Goal: Task Accomplishment & Management: Use online tool/utility

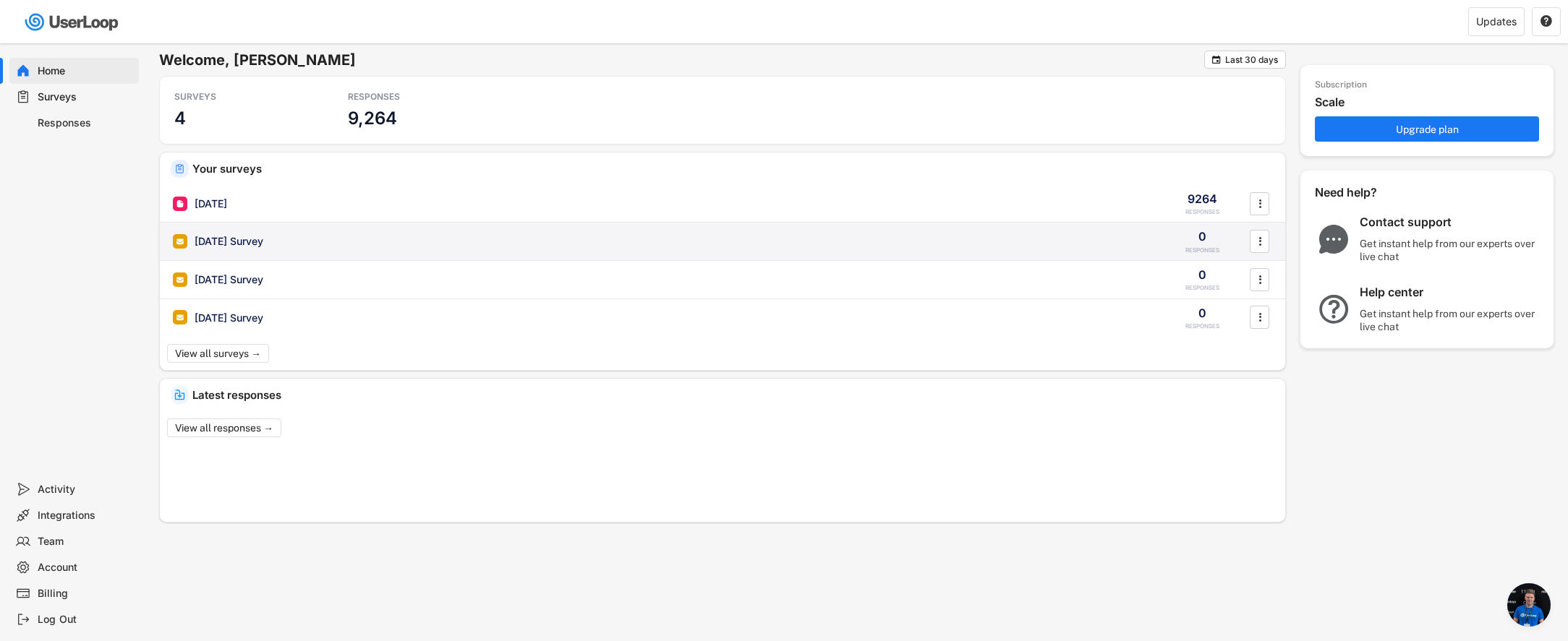
scroll to position [31, 0]
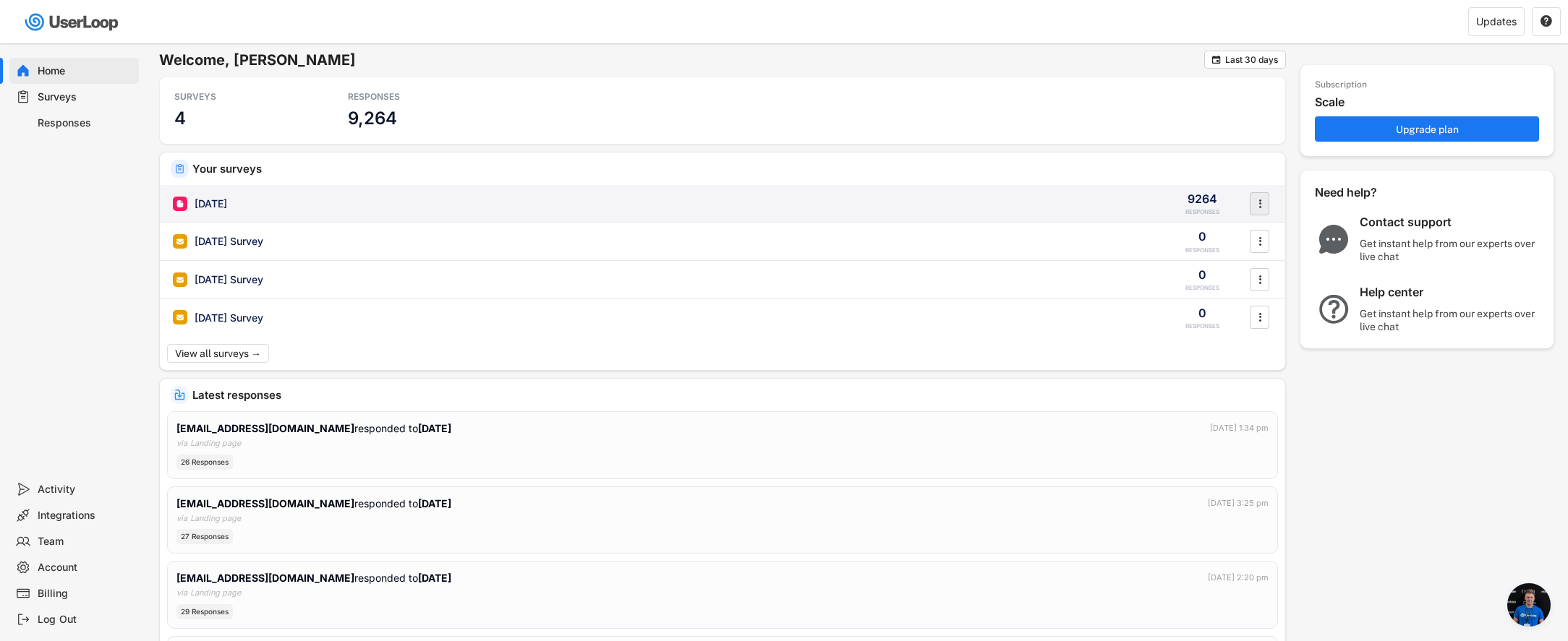
click at [1262, 205] on icon "" at bounding box center [1259, 204] width 14 height 22
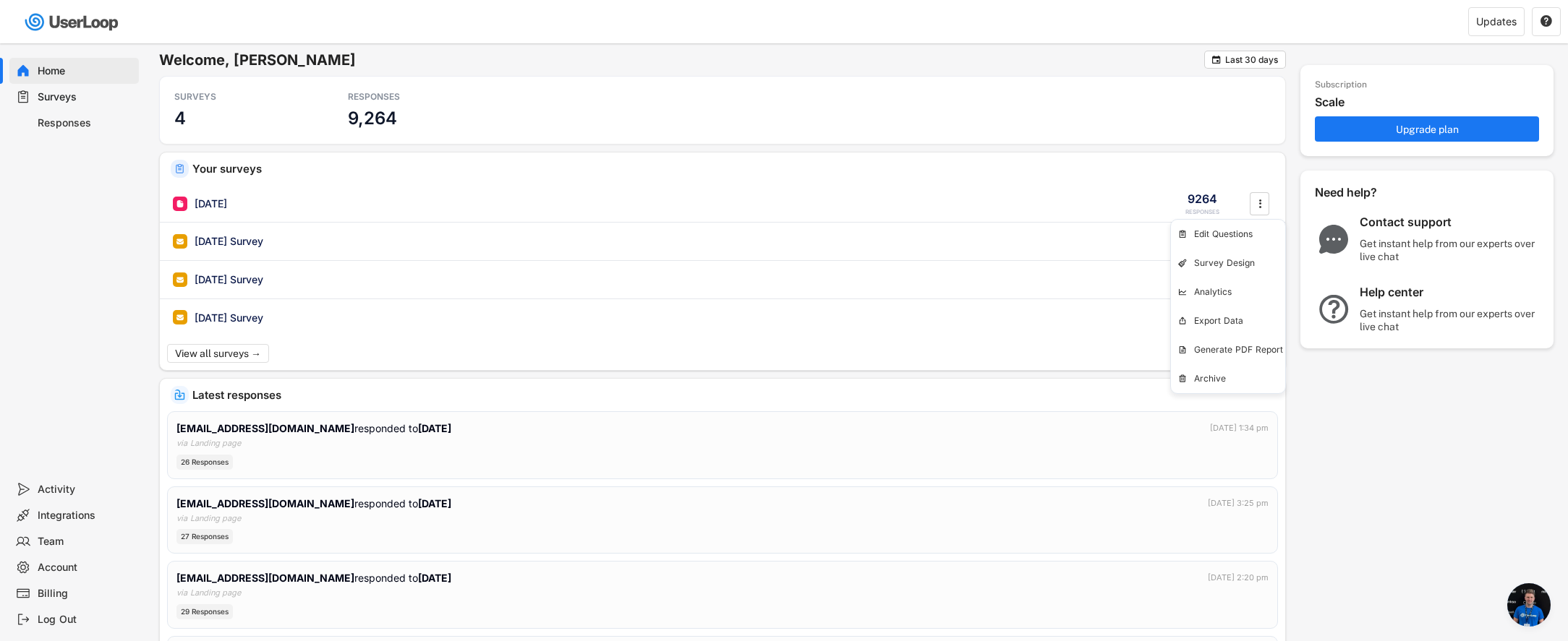
click at [71, 99] on div "Surveys" at bounding box center [85, 97] width 95 height 14
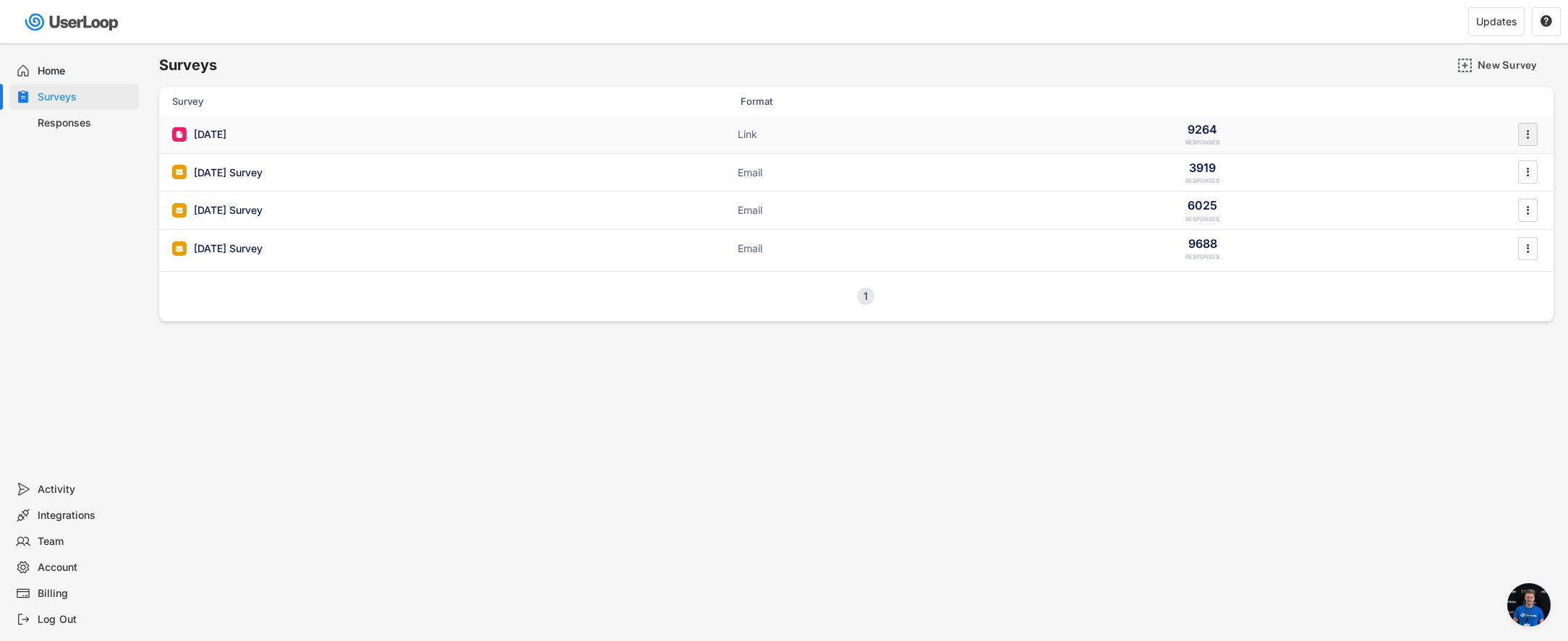
click at [1531, 138] on icon "" at bounding box center [1527, 134] width 14 height 22
click at [637, 140] on div "[DATE] ACTIVE Link 9264 RESPONSES " at bounding box center [856, 134] width 1395 height 37
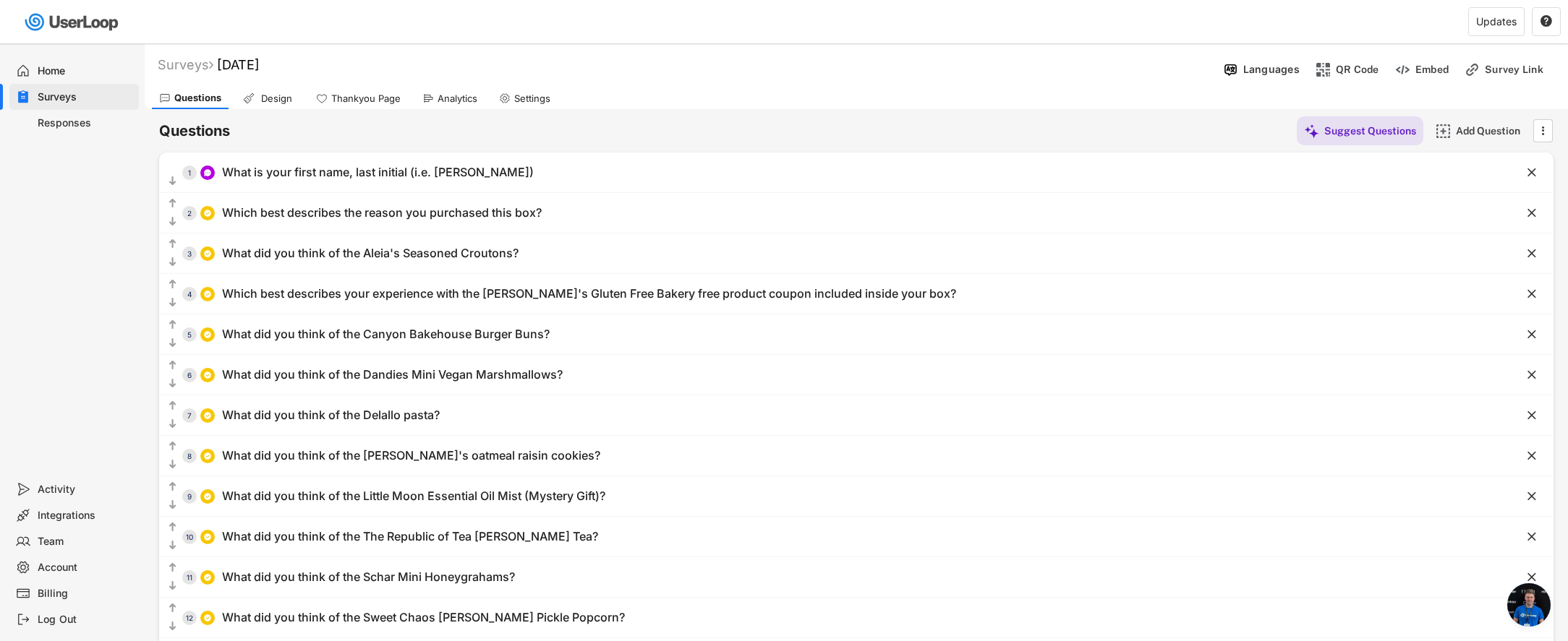
click at [535, 99] on div "Settings" at bounding box center [532, 99] width 37 height 12
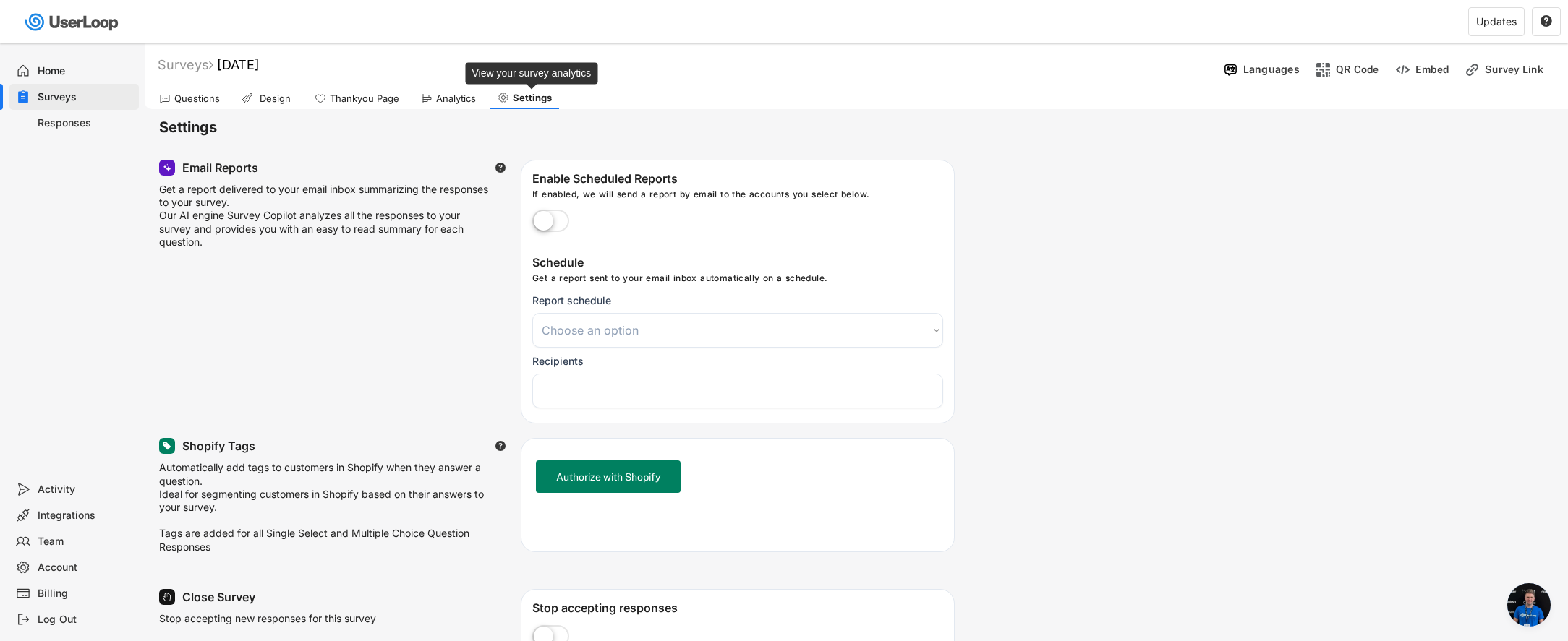
select select
click at [206, 64] on div "Surveys" at bounding box center [185, 65] width 55 height 17
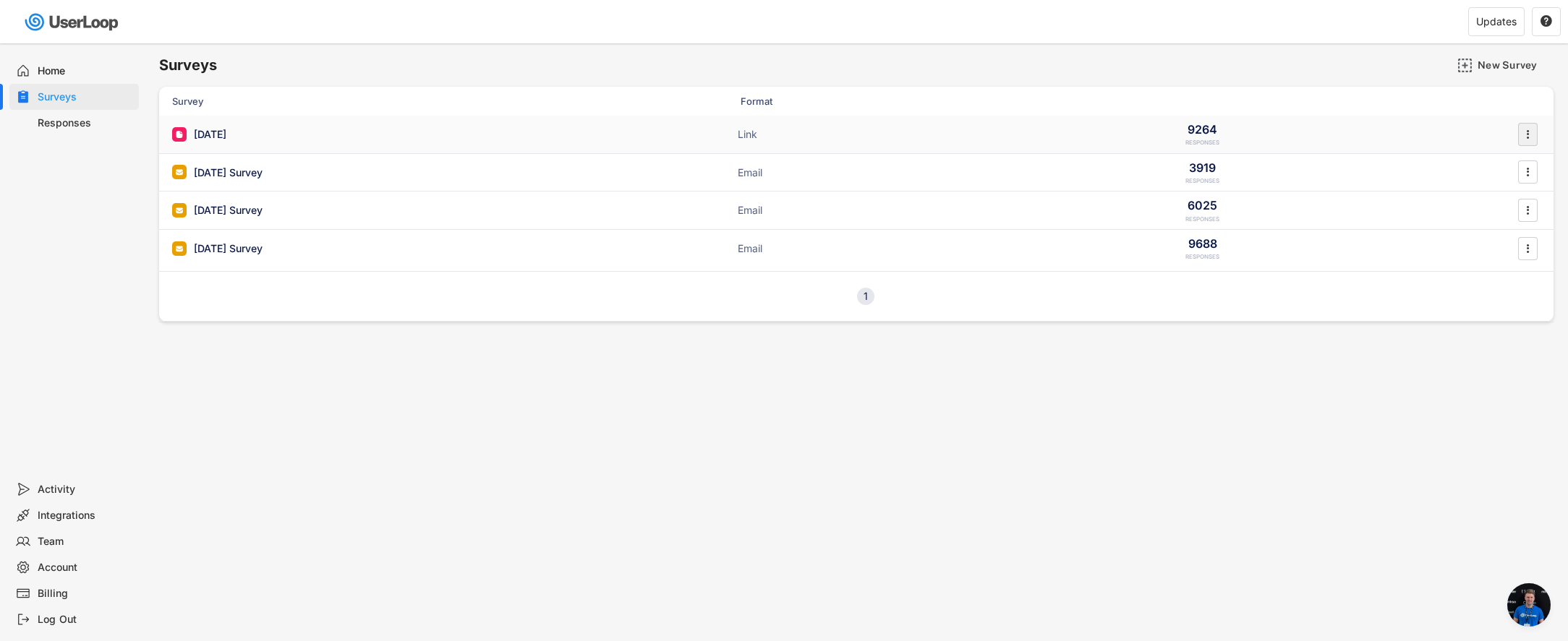
click at [1532, 133] on icon "" at bounding box center [1527, 134] width 14 height 22
click at [730, 419] on div "Surveys New Survey Survey Format Responses [DATE] ACTIVE Link 9264 RESPONSES  …" at bounding box center [856, 392] width 1423 height 697
click at [1467, 61] on img at bounding box center [1465, 65] width 15 height 15
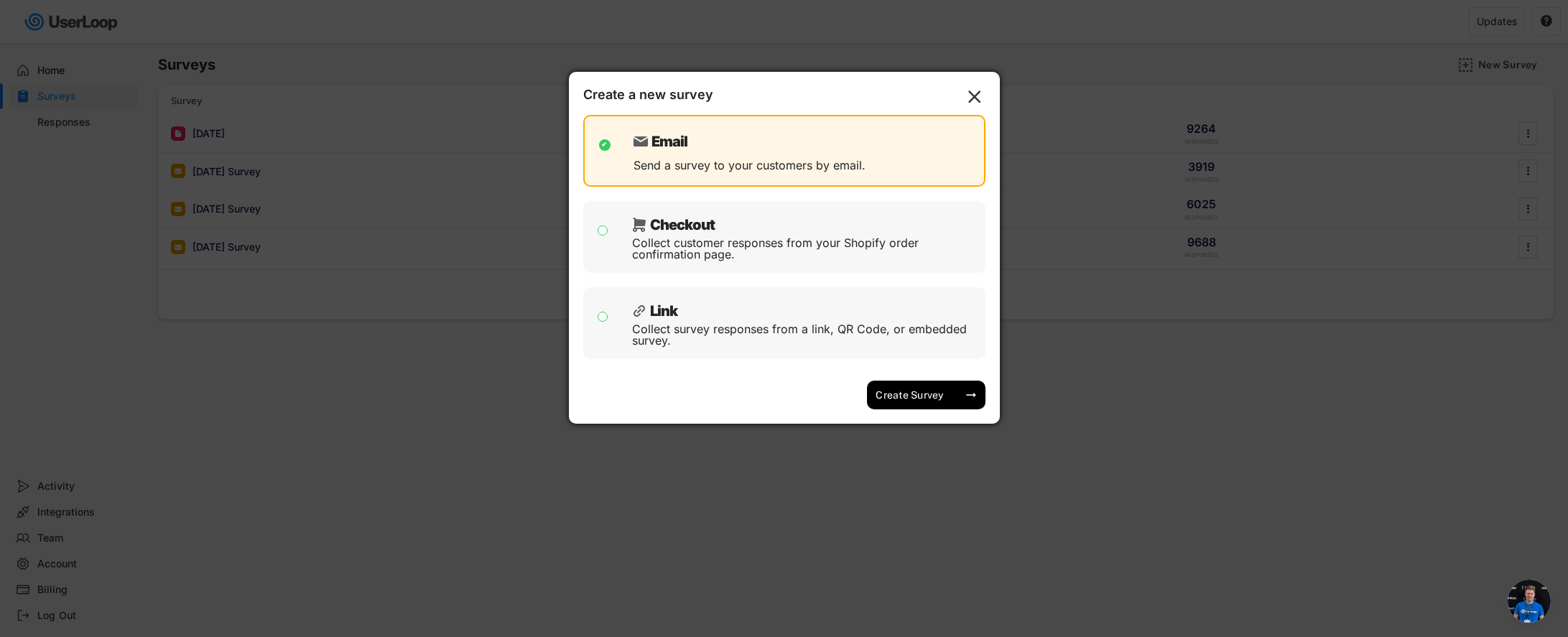
click at [740, 328] on div "Collect survey responses from a link, QR Code, or embedded survey." at bounding box center [804, 335] width 343 height 23
checkbox input "false"
checkbox input "true"
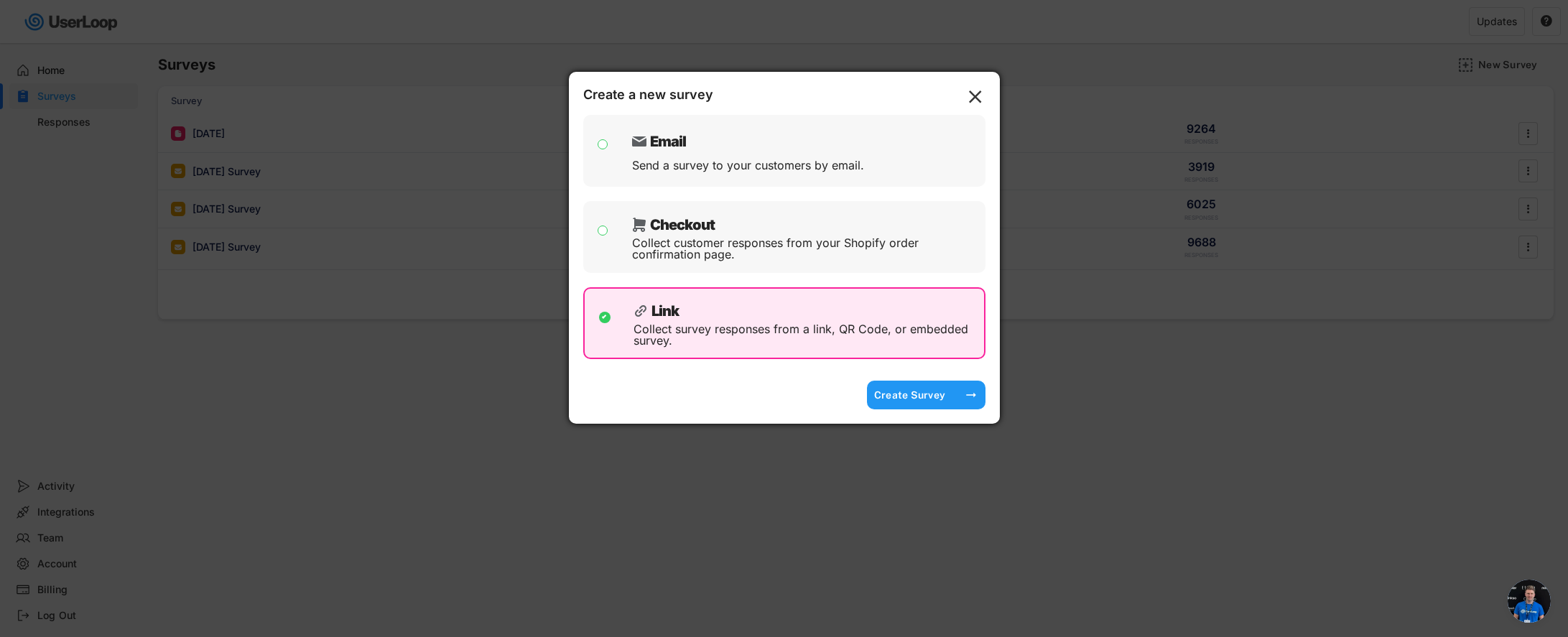
click at [897, 400] on div "Create Survey" at bounding box center [909, 395] width 72 height 13
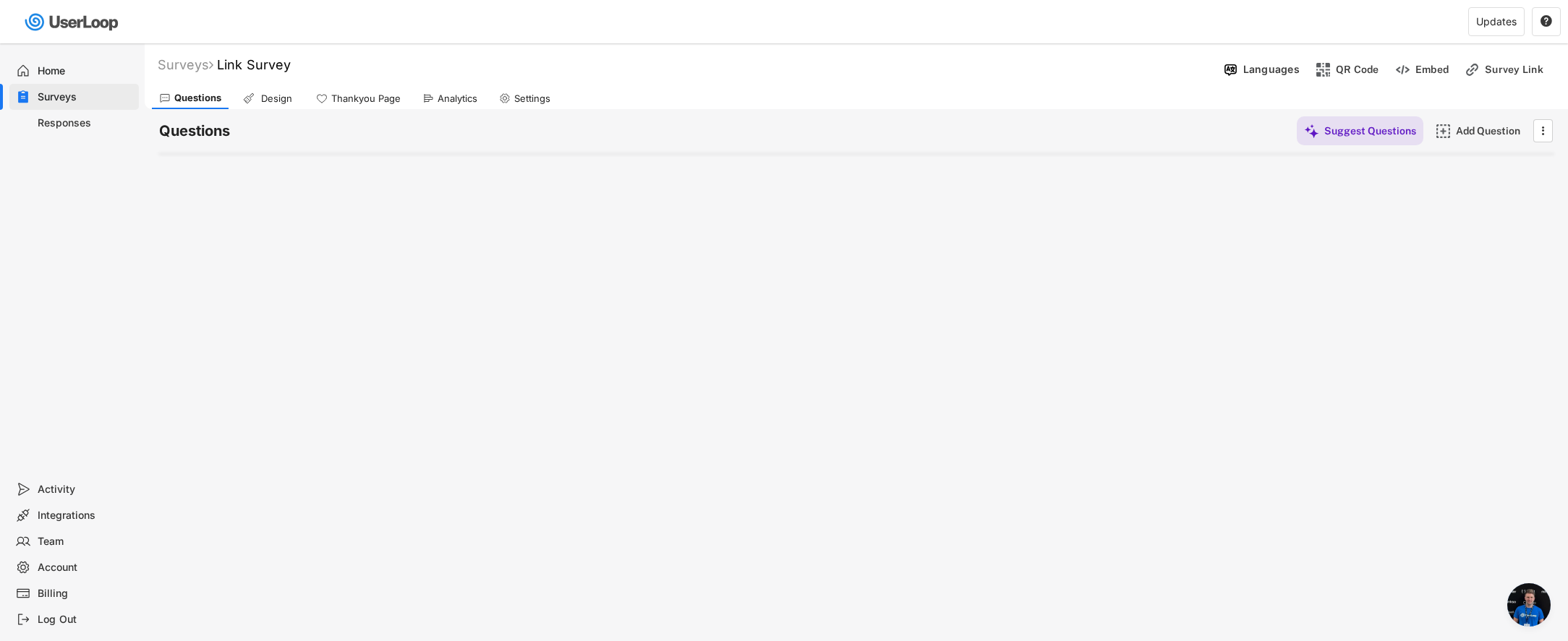
click at [90, 94] on div "Surveys" at bounding box center [85, 97] width 95 height 14
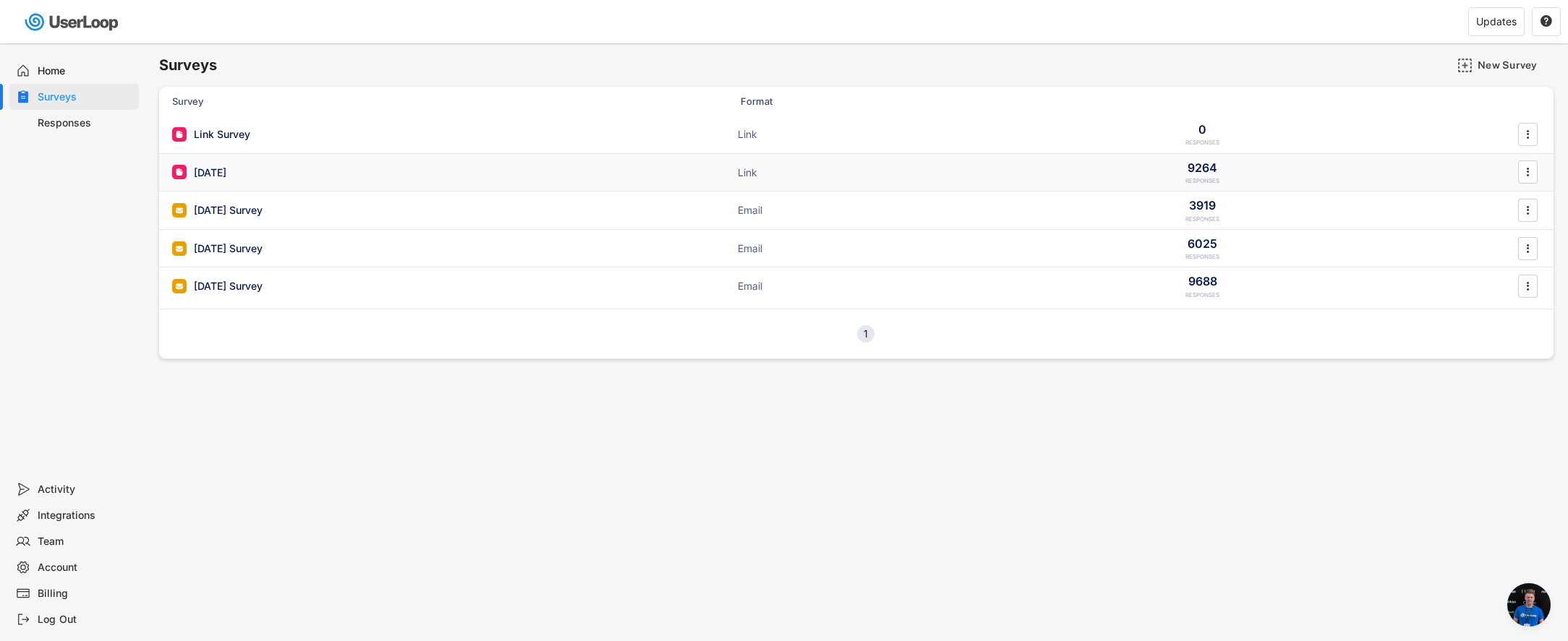
click at [1525, 178] on icon "" at bounding box center [1527, 173] width 14 height 22
drag, startPoint x: 576, startPoint y: 378, endPoint x: 719, endPoint y: 343, distance: 147.2
click at [576, 379] on div "Surveys New Survey Survey Format Responses Link Survey ACTIVE Link 0 RESPONSES …" at bounding box center [856, 392] width 1423 height 697
click at [1527, 139] on text "" at bounding box center [1528, 134] width 3 height 15
click at [1295, 417] on div "Surveys New Survey Survey Format Responses Link Survey ACTIVE Link 0 RESPONSES …" at bounding box center [856, 392] width 1423 height 697
